Goal: Transaction & Acquisition: Book appointment/travel/reservation

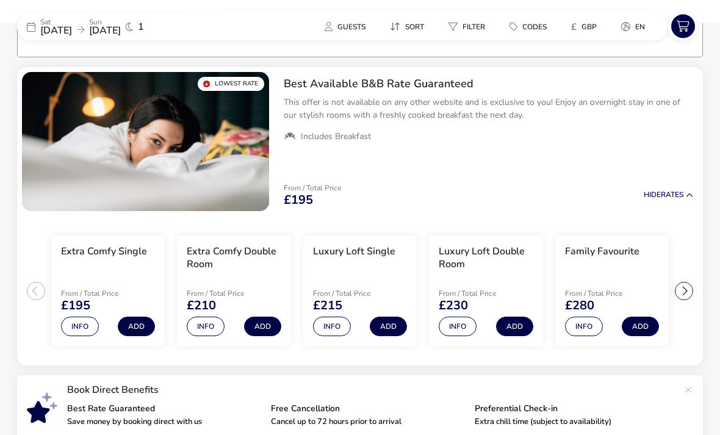
scroll to position [87, 0]
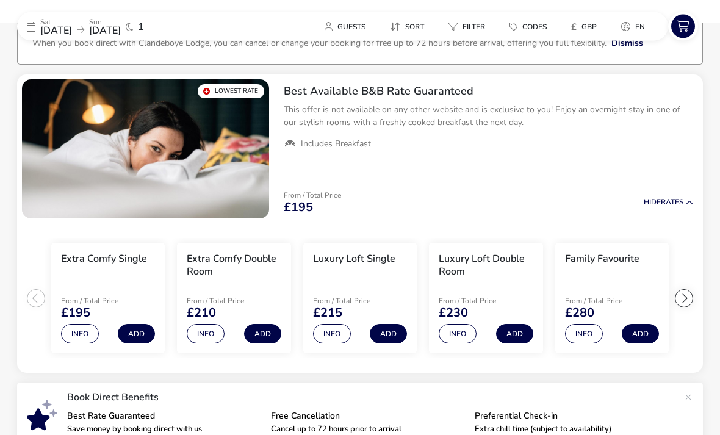
click at [612, 281] on div "Family Favourite" at bounding box center [602, 268] width 74 height 31
click at [644, 334] on button "Add" at bounding box center [640, 335] width 37 height 20
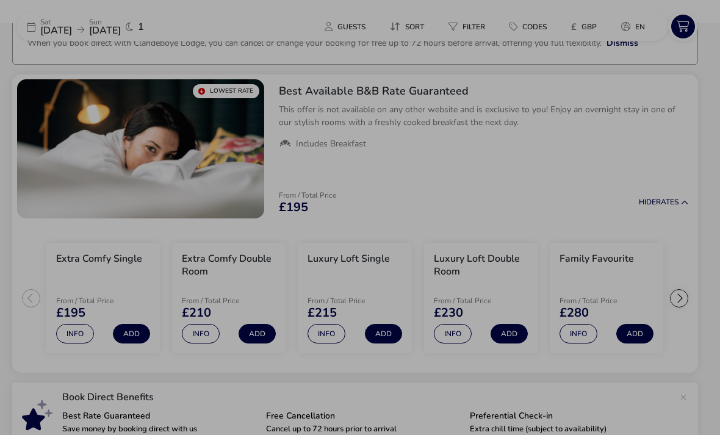
click at [660, 204] on div "Family Favourite Best Available B&B Rate Guaranteed Guests (max 4) Adult (max 2…" at bounding box center [360, 217] width 720 height 435
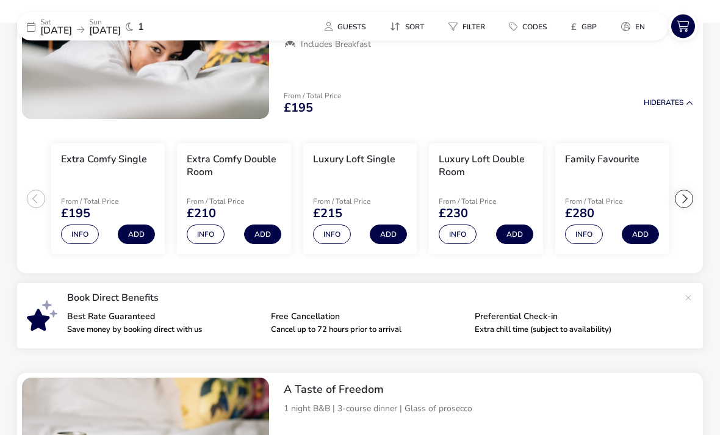
scroll to position [187, 0]
click at [686, 201] on div at bounding box center [684, 199] width 18 height 18
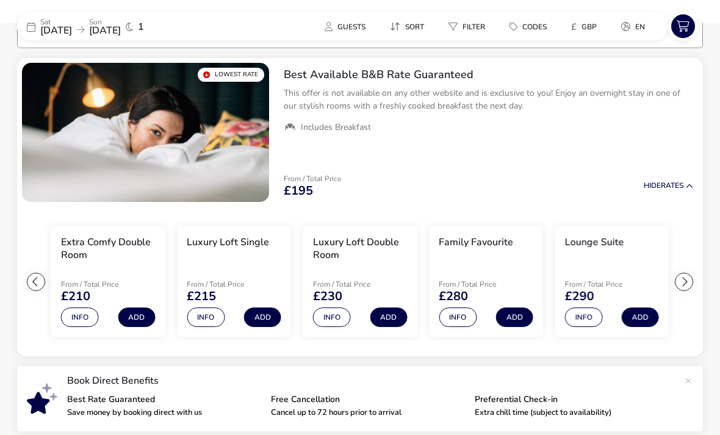
scroll to position [0, 0]
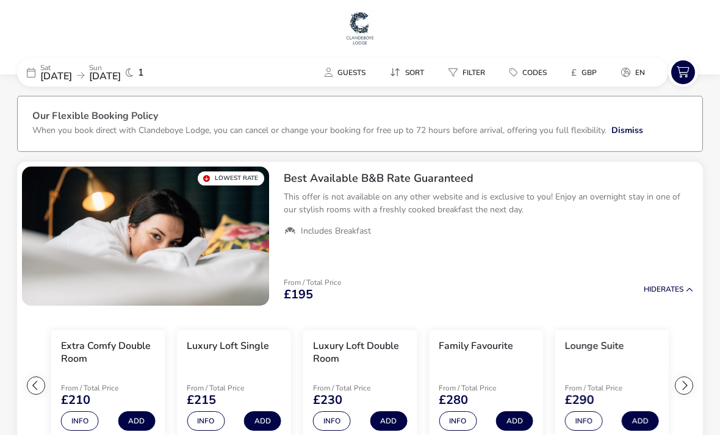
click at [111, 74] on div "Sat 06 Sep 2025 Sun 07 Sep 2025" at bounding box center [80, 72] width 81 height 17
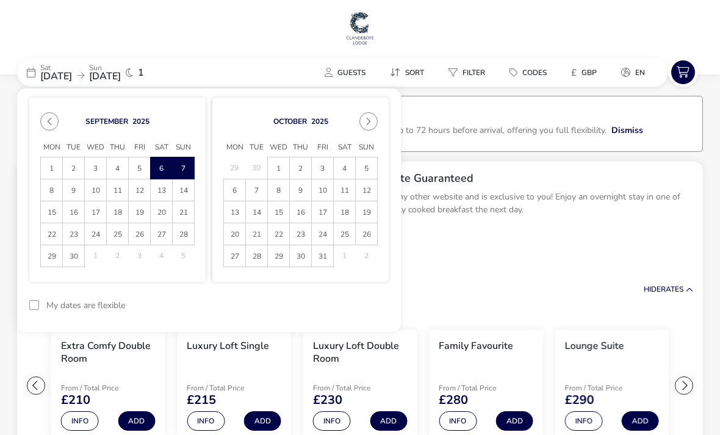
click at [56, 126] on button "Previous Month" at bounding box center [49, 121] width 18 height 18
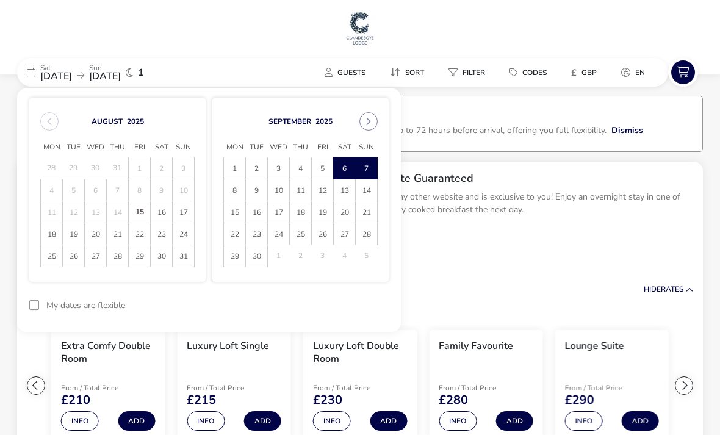
click at [166, 215] on span "16" at bounding box center [161, 212] width 20 height 21
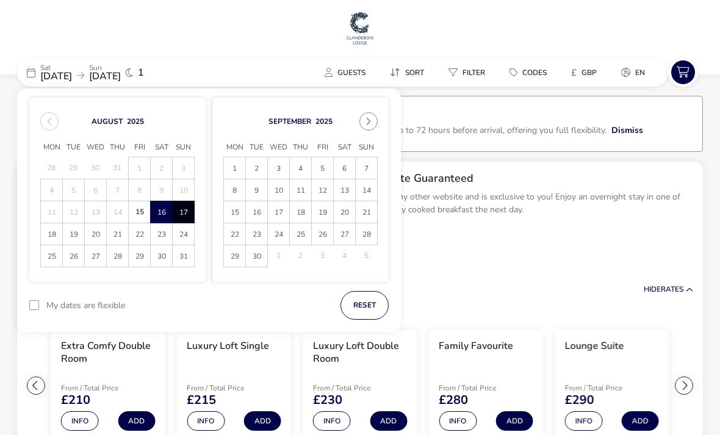
click at [189, 214] on span "17" at bounding box center [183, 212] width 20 height 21
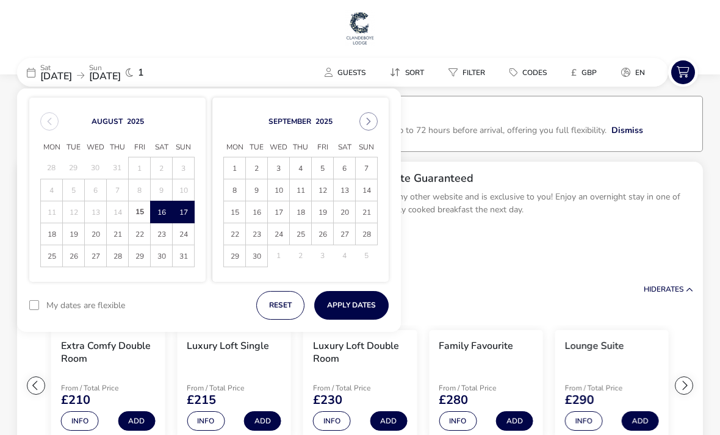
click at [356, 303] on button "Apply Dates" at bounding box center [351, 305] width 74 height 29
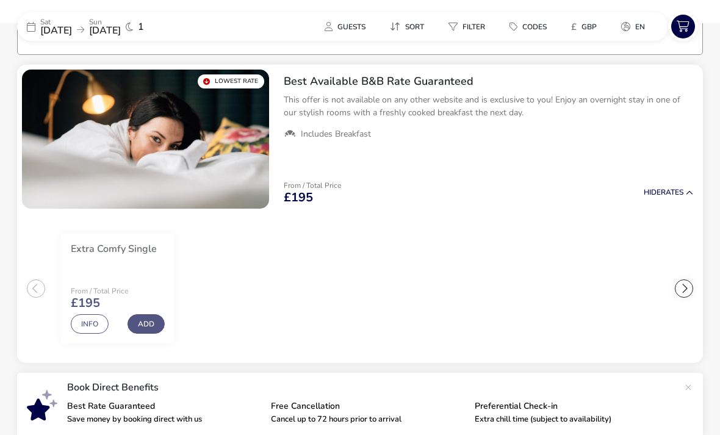
scroll to position [99, 0]
